Goal: Information Seeking & Learning: Learn about a topic

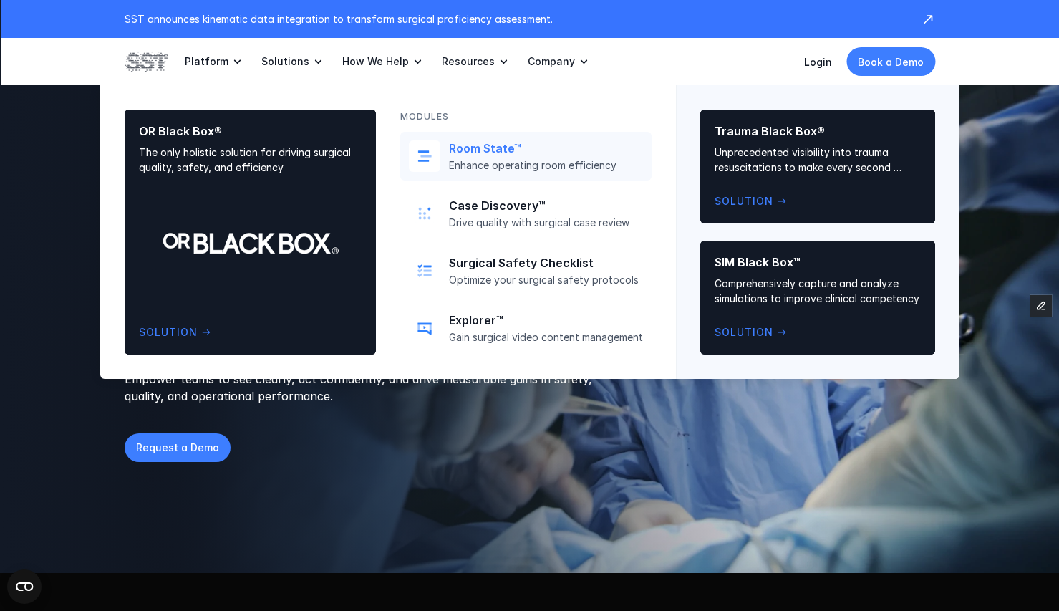
click at [604, 151] on p "Room State™" at bounding box center [546, 148] width 194 height 15
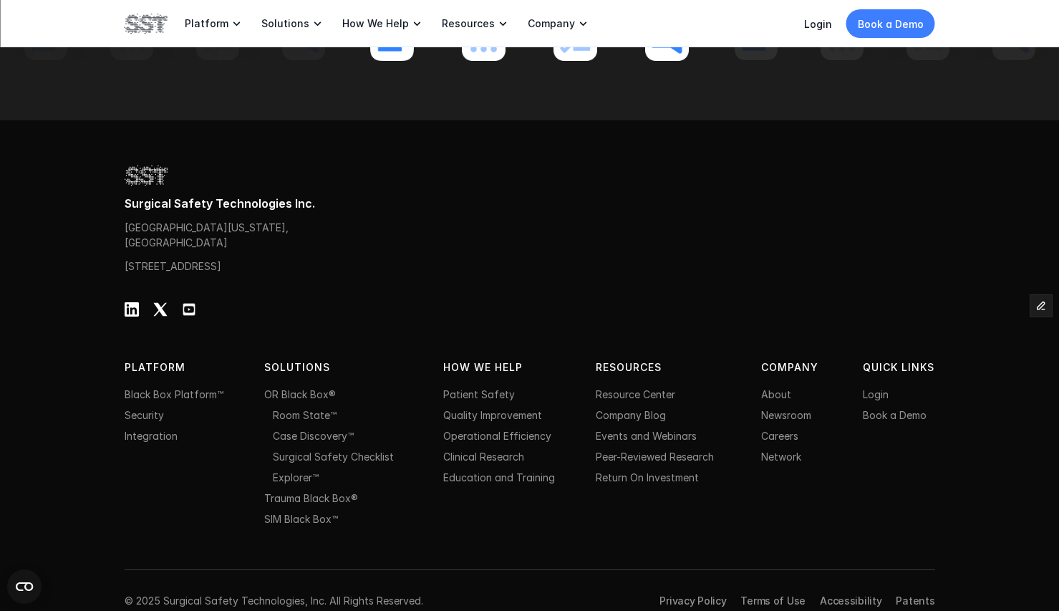
scroll to position [5100, 0]
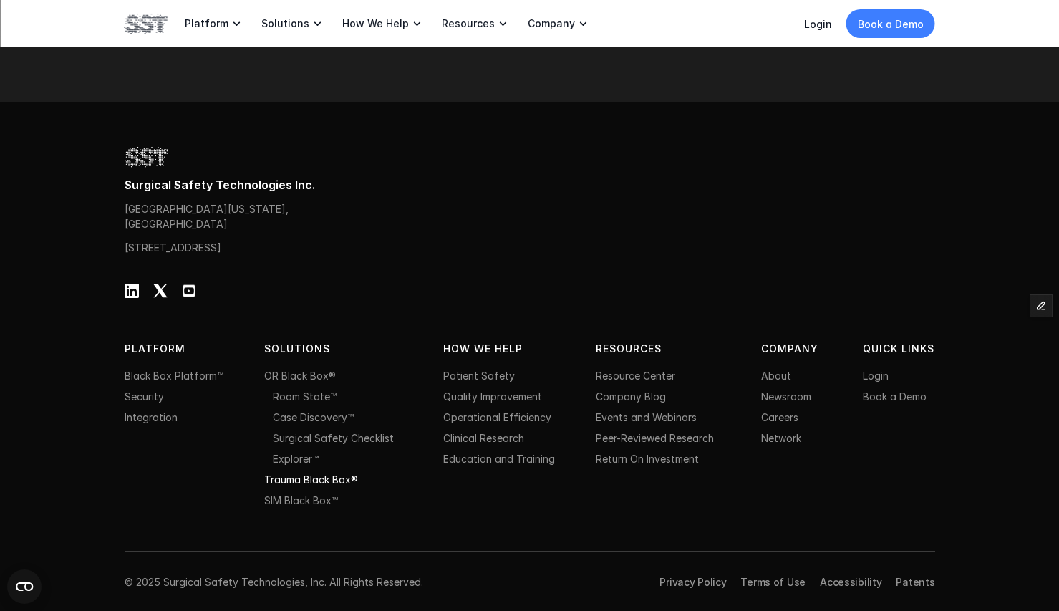
click at [317, 480] on link "Trauma Black Box®" at bounding box center [311, 480] width 94 height 12
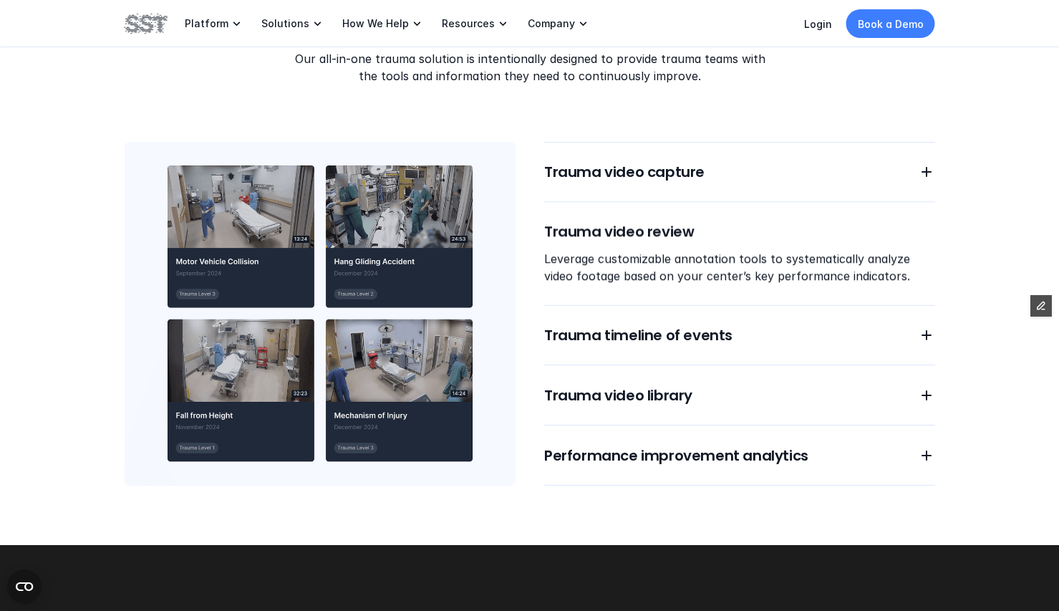
scroll to position [1219, 0]
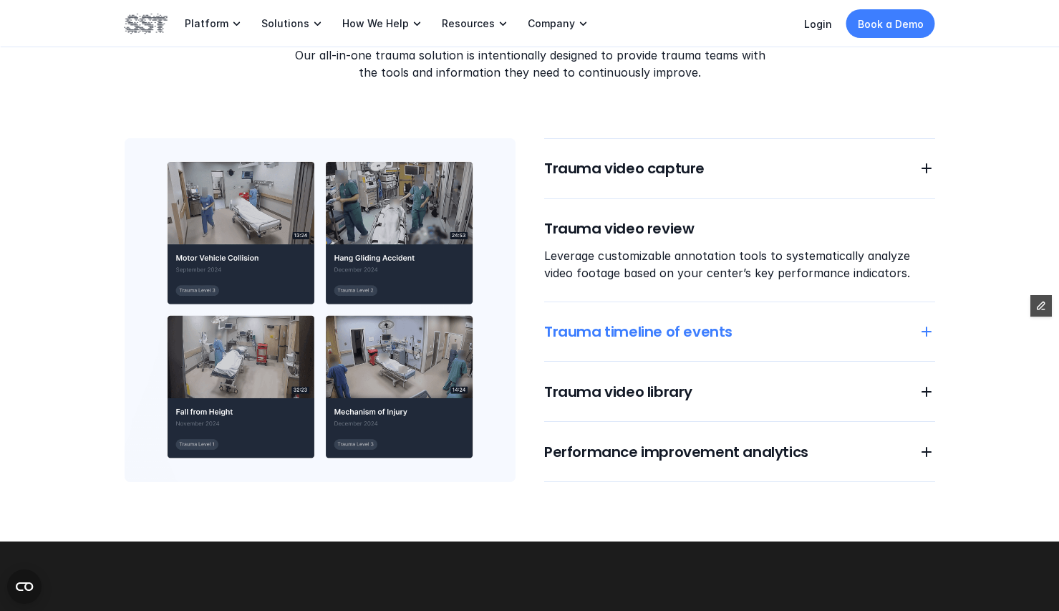
click at [570, 336] on h6 "Trauma timeline of events" at bounding box center [722, 332] width 357 height 20
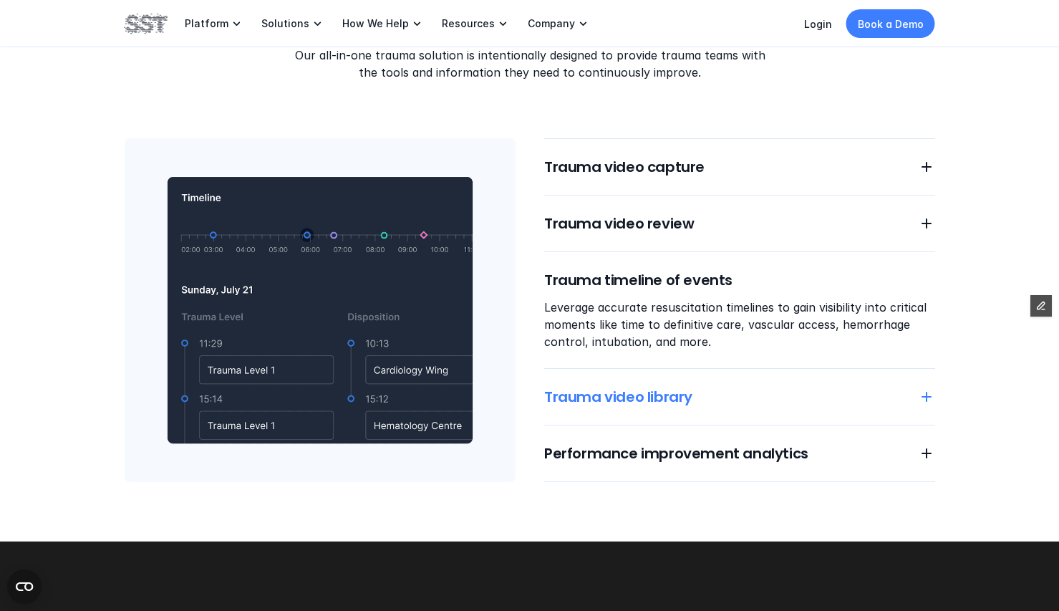
click at [575, 391] on h6 "Trauma video library" at bounding box center [722, 397] width 357 height 20
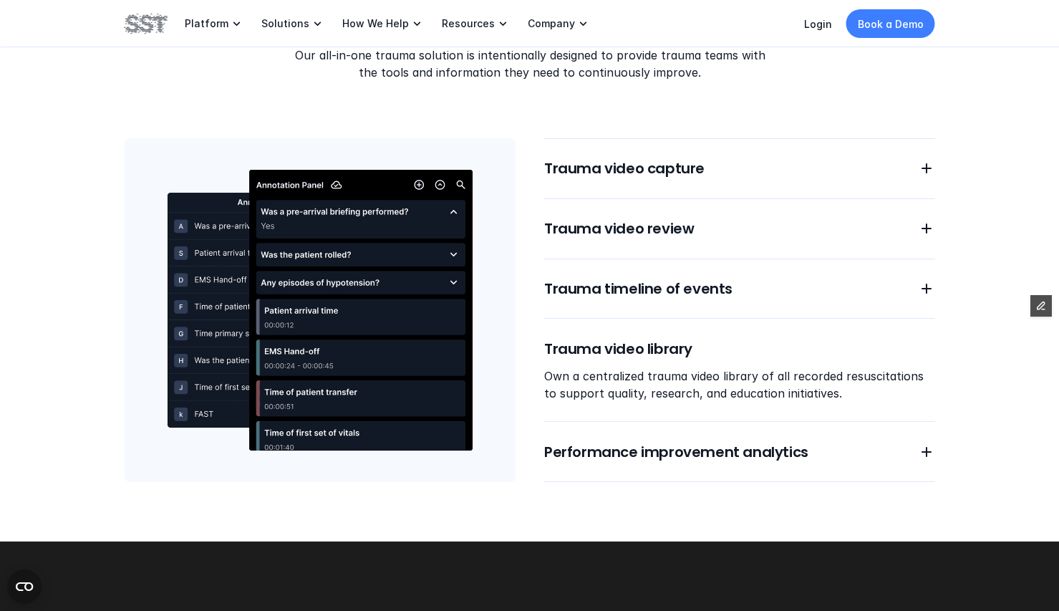
click at [585, 439] on div "Trauma video capture Trauma video review Trauma timeline of events Trauma video…" at bounding box center [739, 310] width 391 height 344
click at [583, 451] on h6 "Performance improvement analytics" at bounding box center [722, 452] width 357 height 20
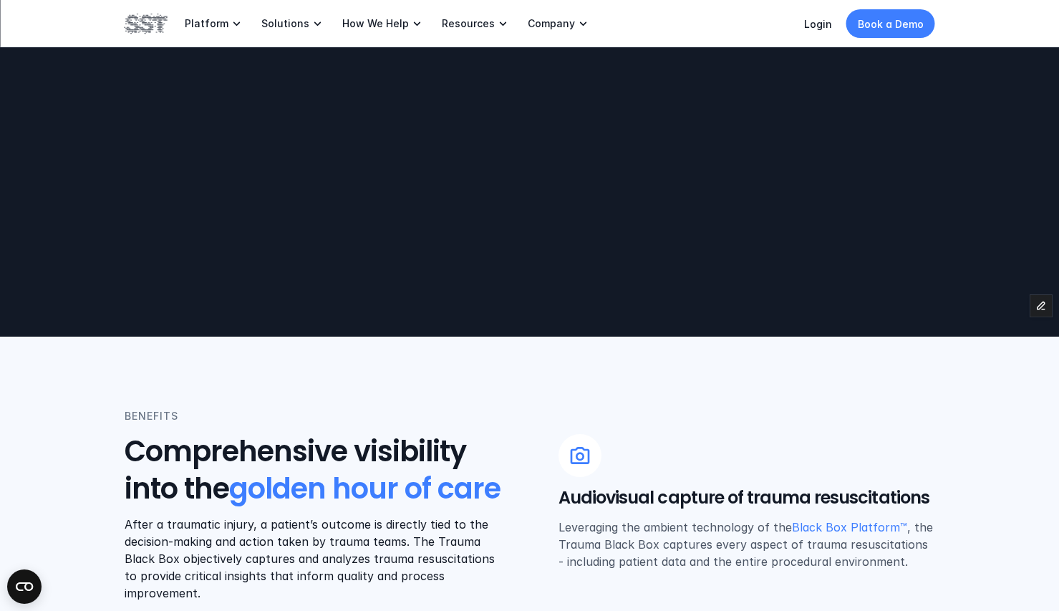
scroll to position [0, 0]
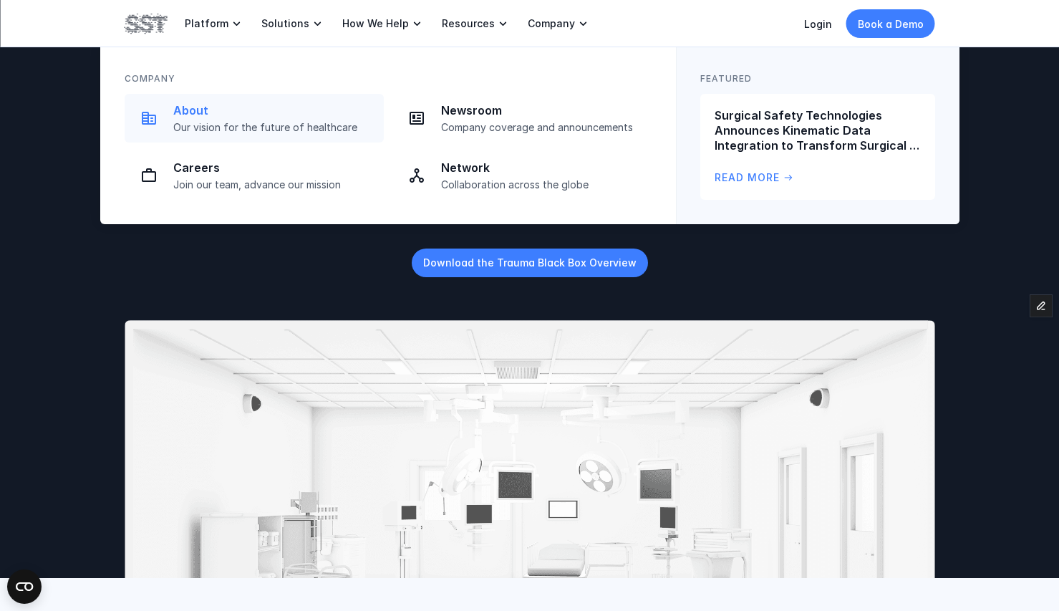
click at [346, 115] on p "About" at bounding box center [274, 110] width 202 height 15
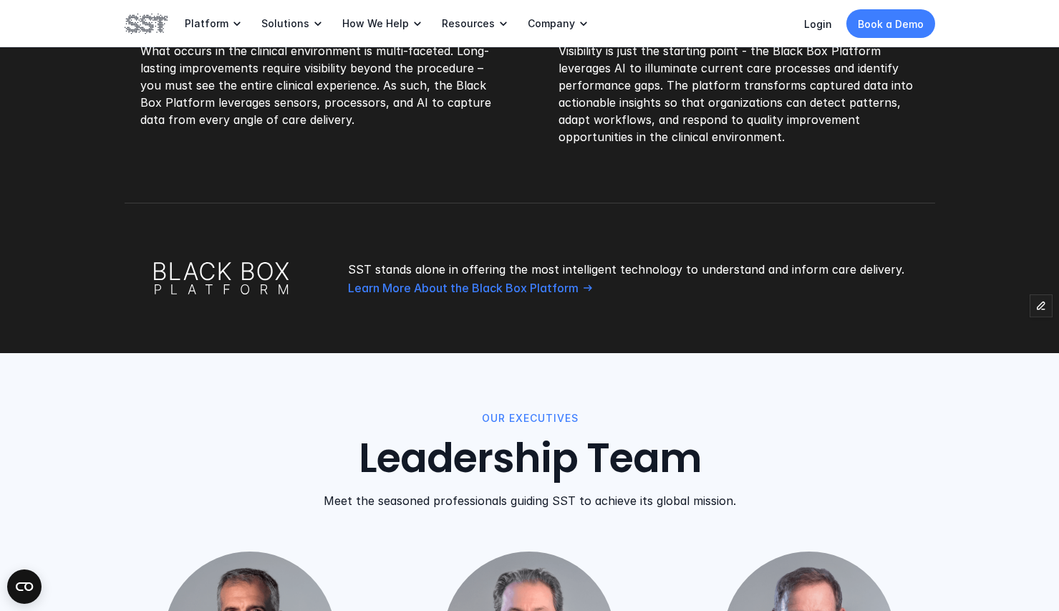
scroll to position [1232, 0]
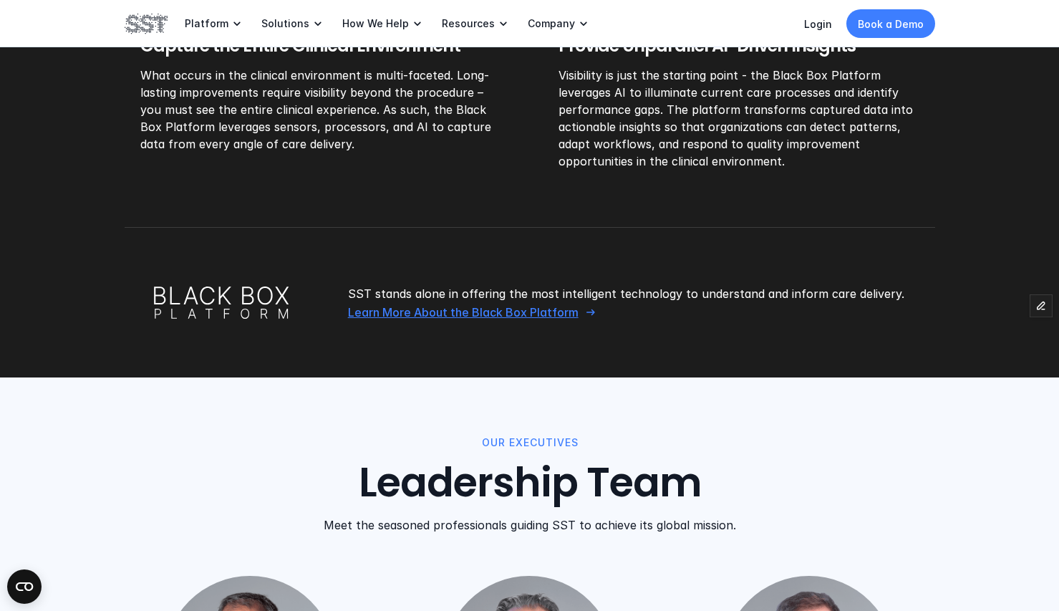
click at [518, 312] on p "Learn More About the Black Box Platform" at bounding box center [462, 312] width 231 height 15
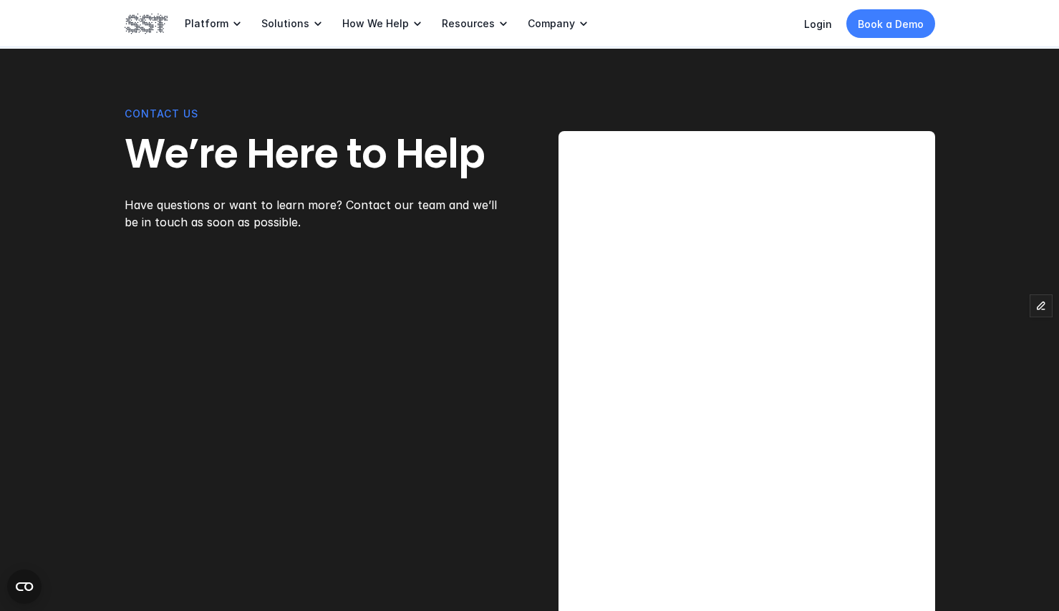
scroll to position [3686, 0]
